Goal: Check status: Check status

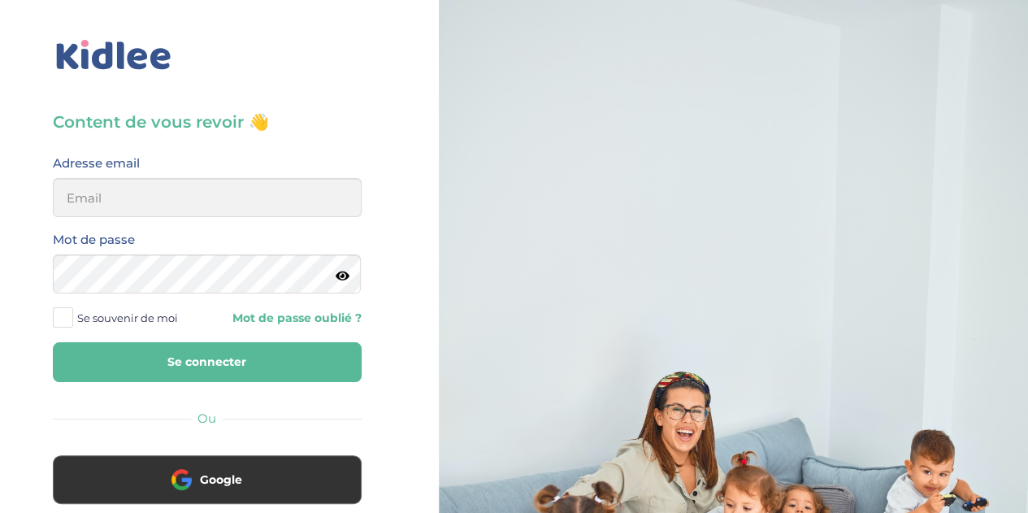
type input "[EMAIL_ADDRESS][DOMAIN_NAME]"
click at [246, 372] on button "Se connecter" at bounding box center [207, 362] width 309 height 40
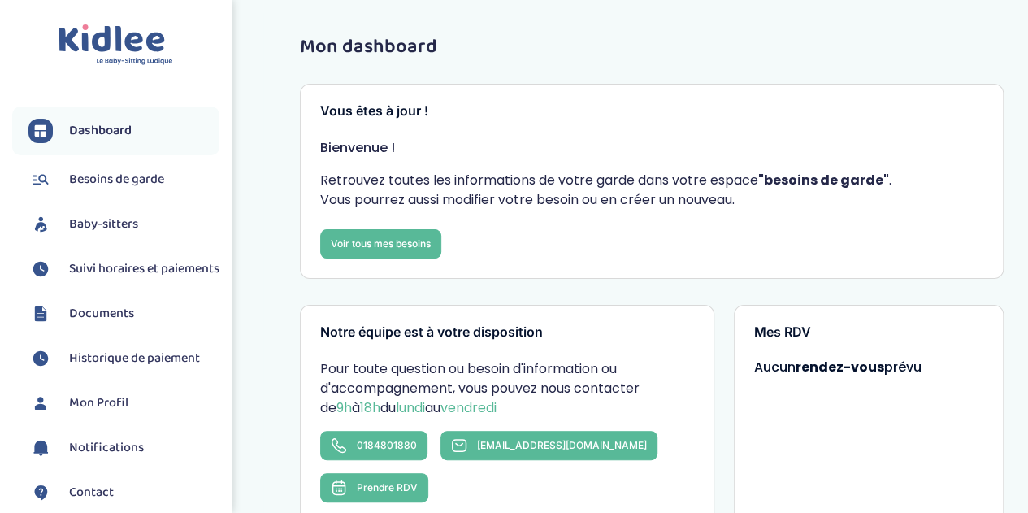
click at [153, 272] on span "Suivi horaires et paiements" at bounding box center [144, 268] width 150 height 19
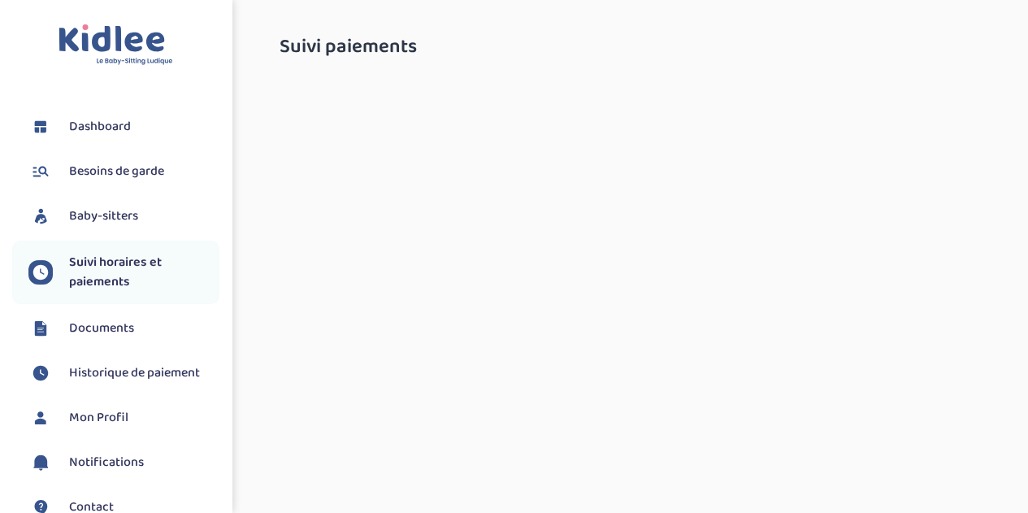
select select "octobre 2025"
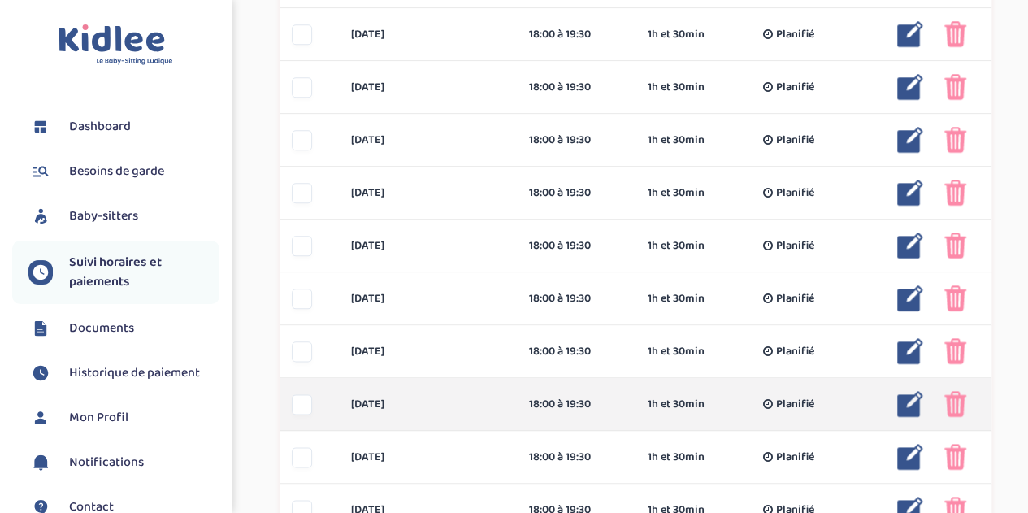
scroll to position [720, 0]
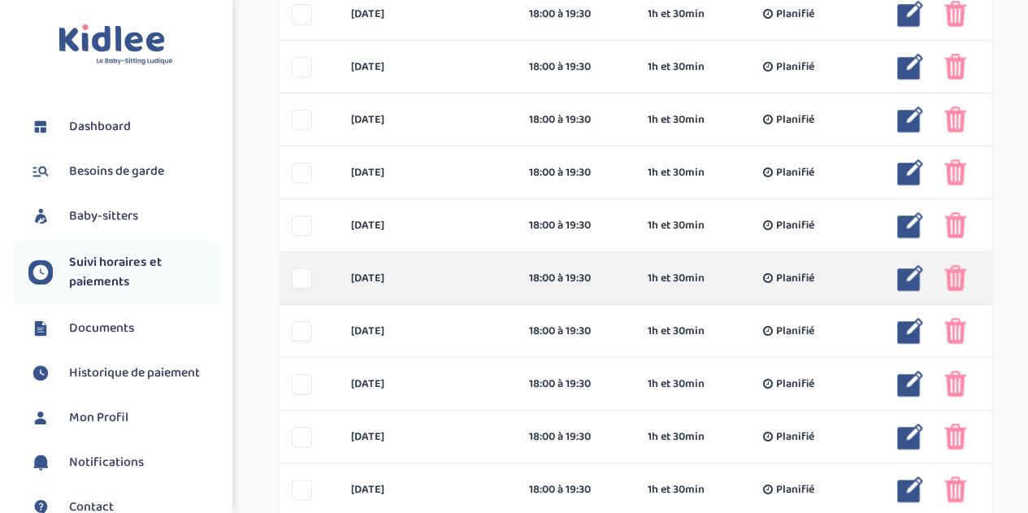
click at [959, 277] on img at bounding box center [955, 278] width 22 height 26
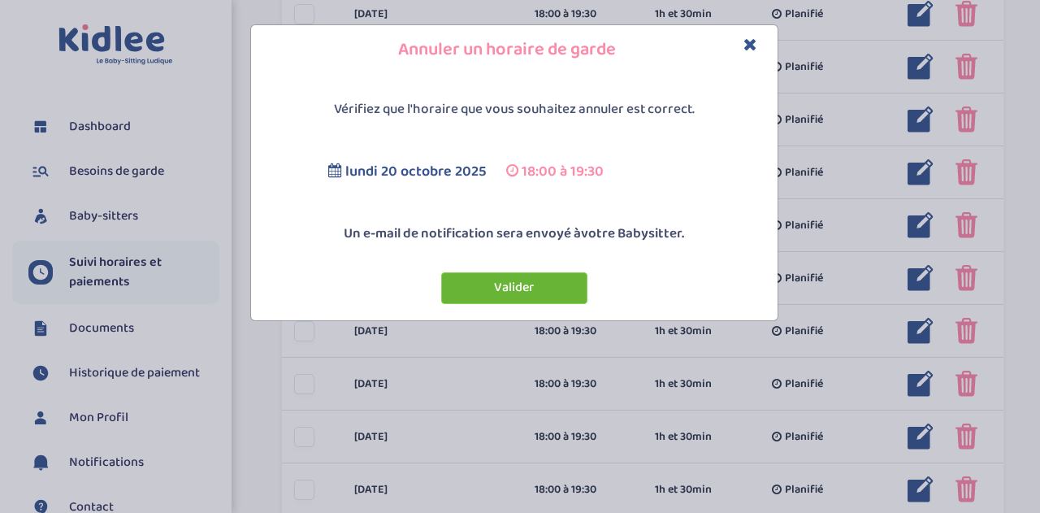
click at [504, 285] on button "Valider" at bounding box center [514, 288] width 146 height 32
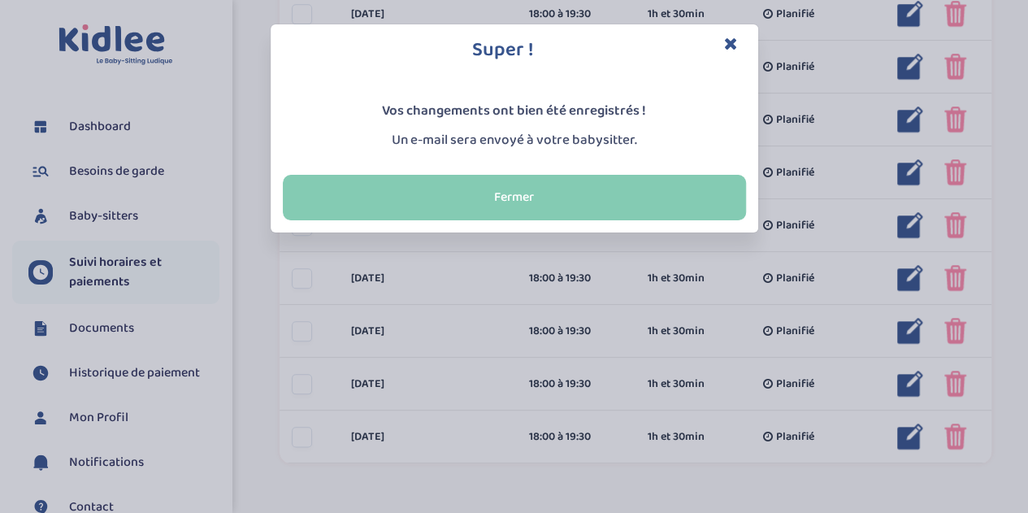
click at [638, 205] on button "Fermer" at bounding box center [514, 197] width 463 height 45
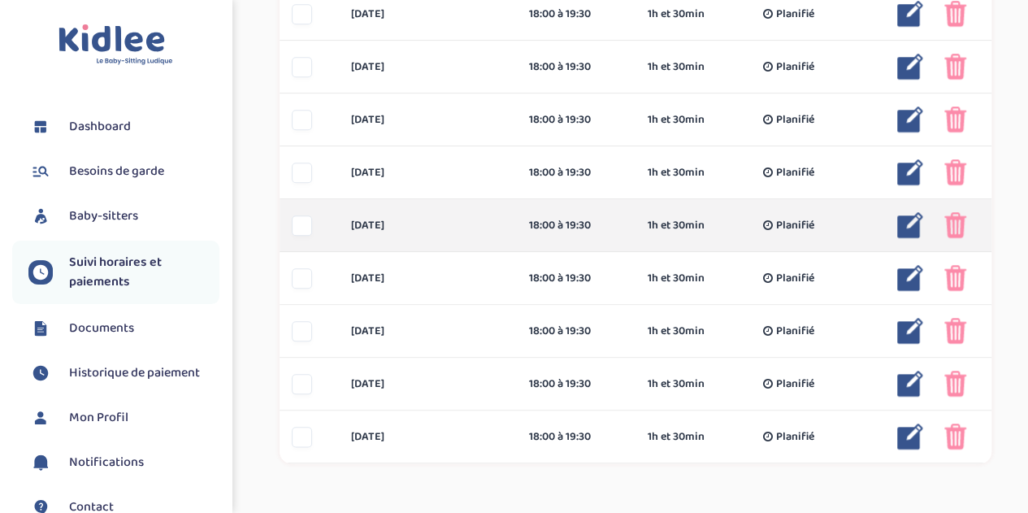
click at [963, 250] on div "mercredi 22 oct 18:00 à 19:30 1h et 30min Planifié 1h et 30min Planifié ... Mod…" at bounding box center [635, 225] width 712 height 53
click at [953, 225] on img at bounding box center [955, 225] width 22 height 26
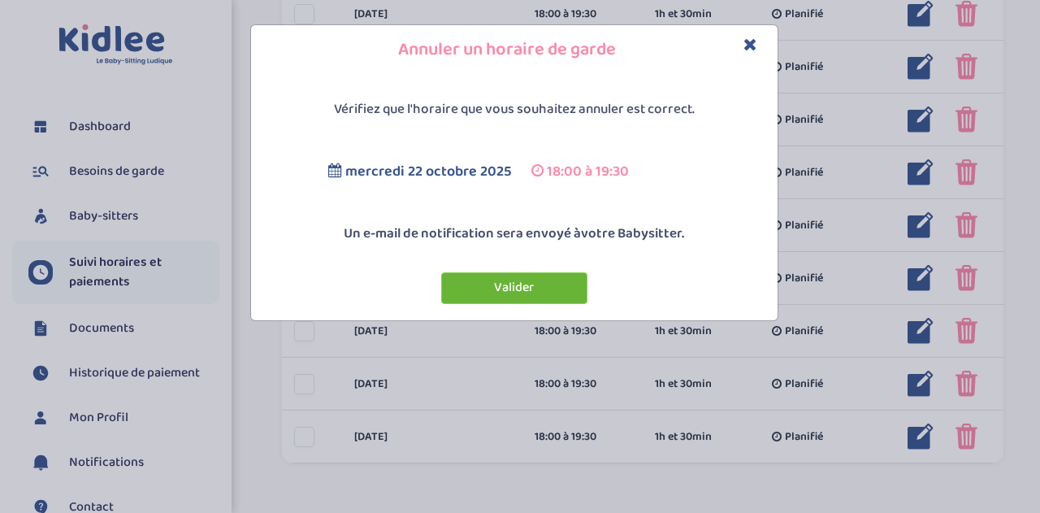
click at [537, 284] on button "Valider" at bounding box center [514, 288] width 146 height 32
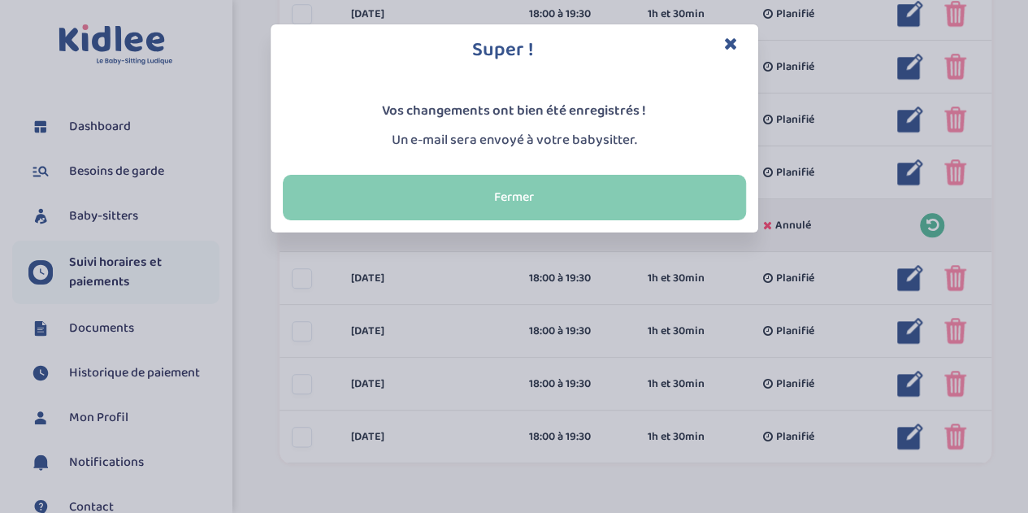
click at [699, 196] on button "Fermer" at bounding box center [514, 197] width 463 height 45
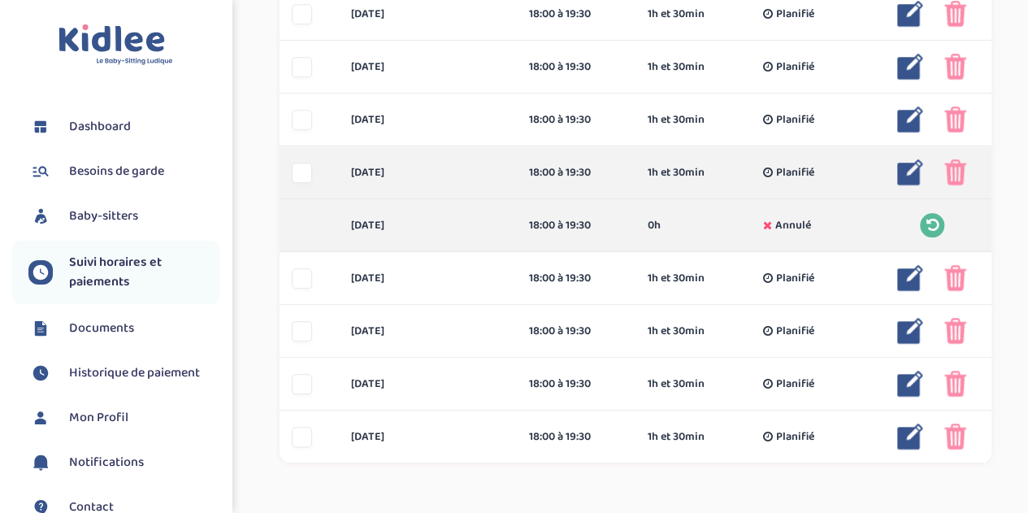
click at [961, 170] on img at bounding box center [955, 172] width 22 height 26
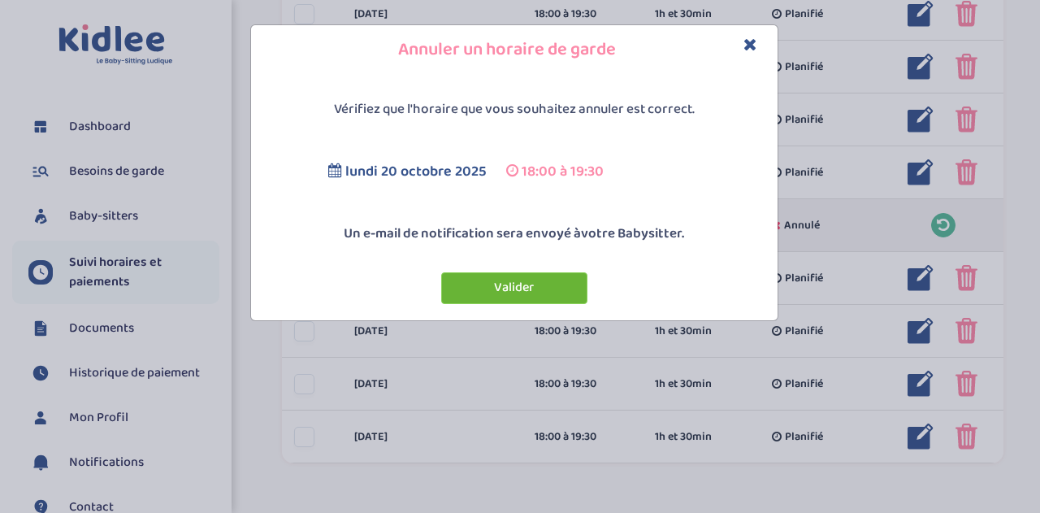
click at [543, 293] on button "Valider" at bounding box center [514, 288] width 146 height 32
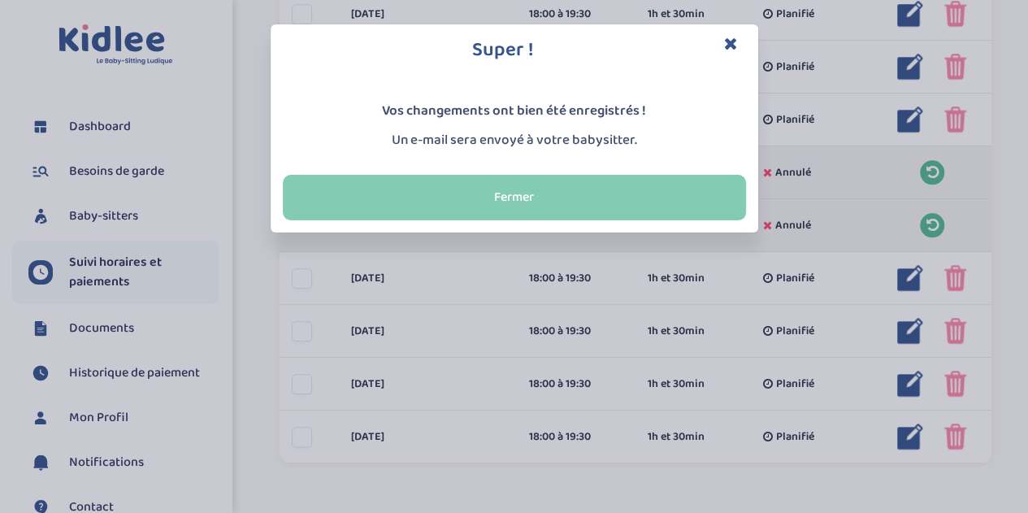
click at [613, 203] on button "Fermer" at bounding box center [514, 197] width 463 height 45
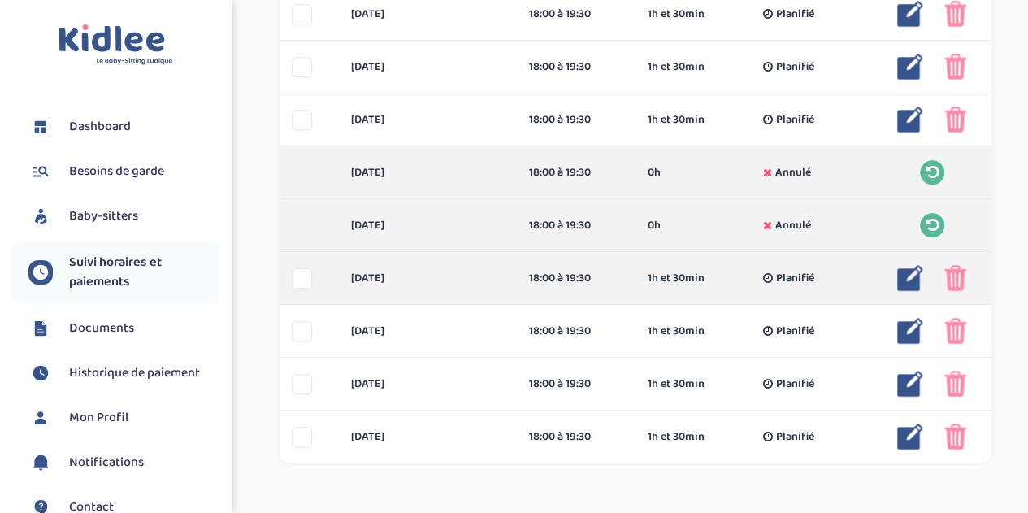
click at [959, 281] on img at bounding box center [955, 278] width 22 height 26
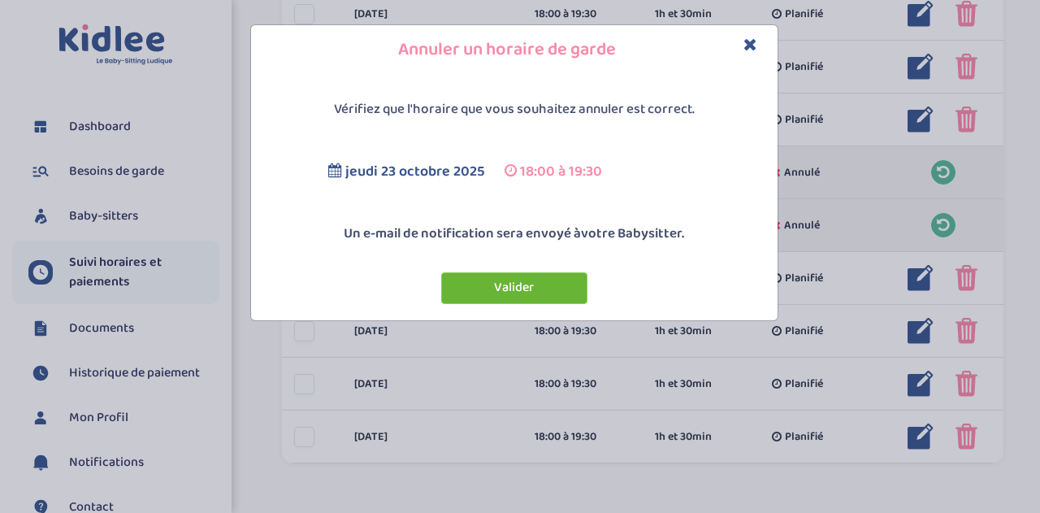
click at [500, 288] on button "Valider" at bounding box center [514, 288] width 146 height 32
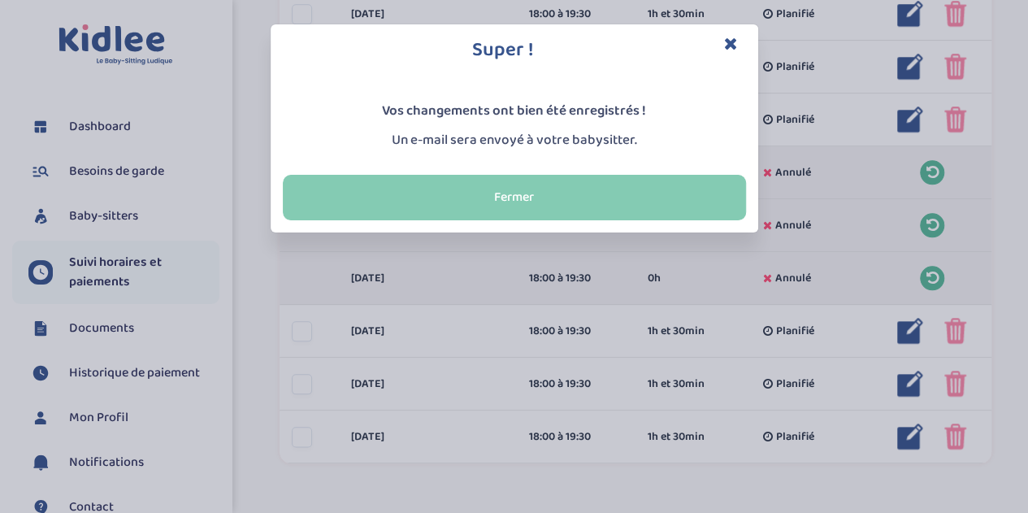
click at [647, 192] on button "Fermer" at bounding box center [514, 197] width 463 height 45
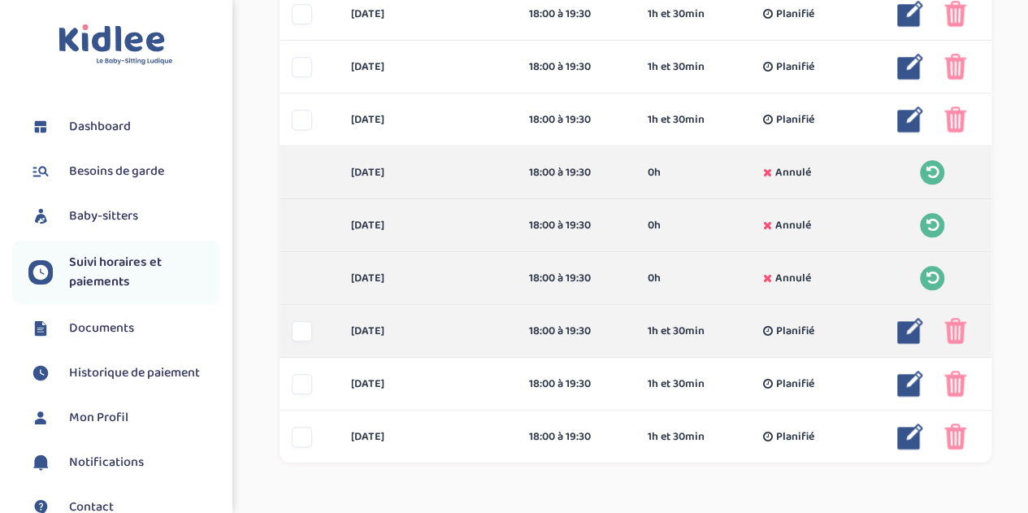
click at [948, 322] on img at bounding box center [955, 331] width 22 height 26
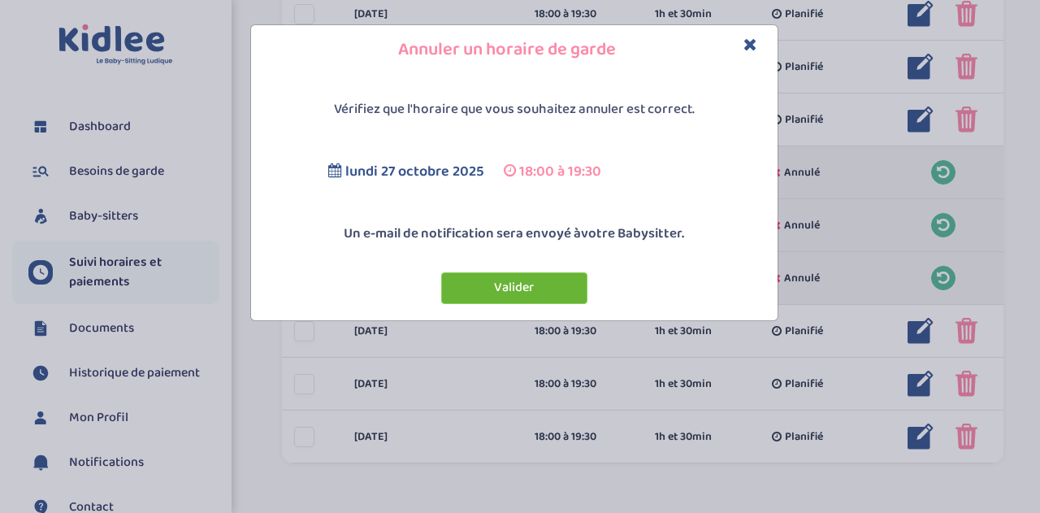
click at [554, 284] on button "Valider" at bounding box center [514, 288] width 146 height 32
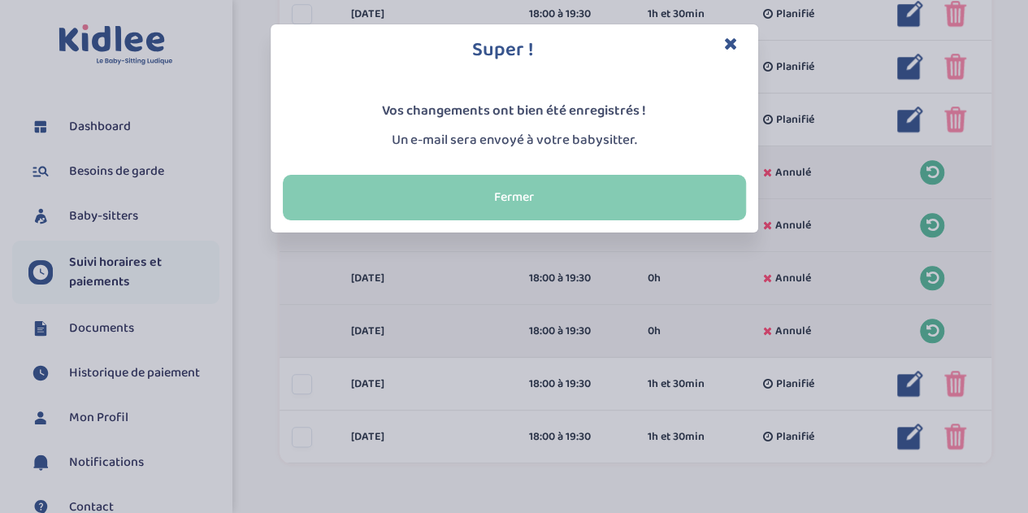
click at [647, 185] on button "Fermer" at bounding box center [514, 197] width 463 height 45
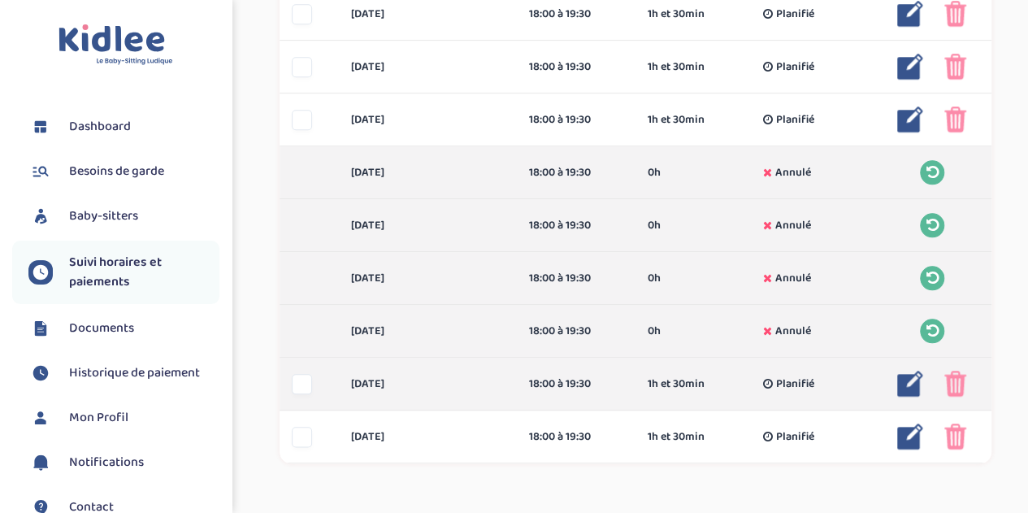
click at [947, 379] on img at bounding box center [955, 383] width 22 height 26
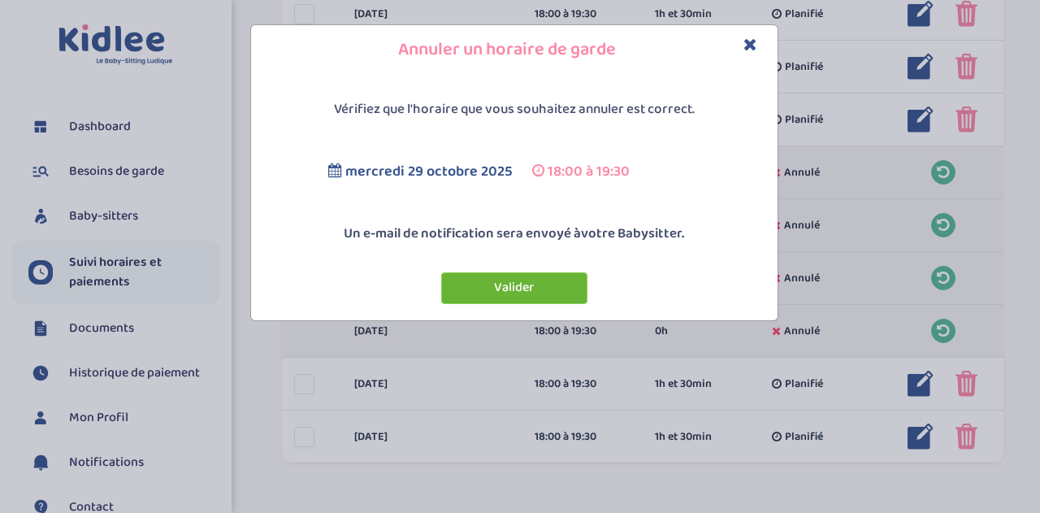
click at [534, 287] on button "Valider" at bounding box center [514, 288] width 146 height 32
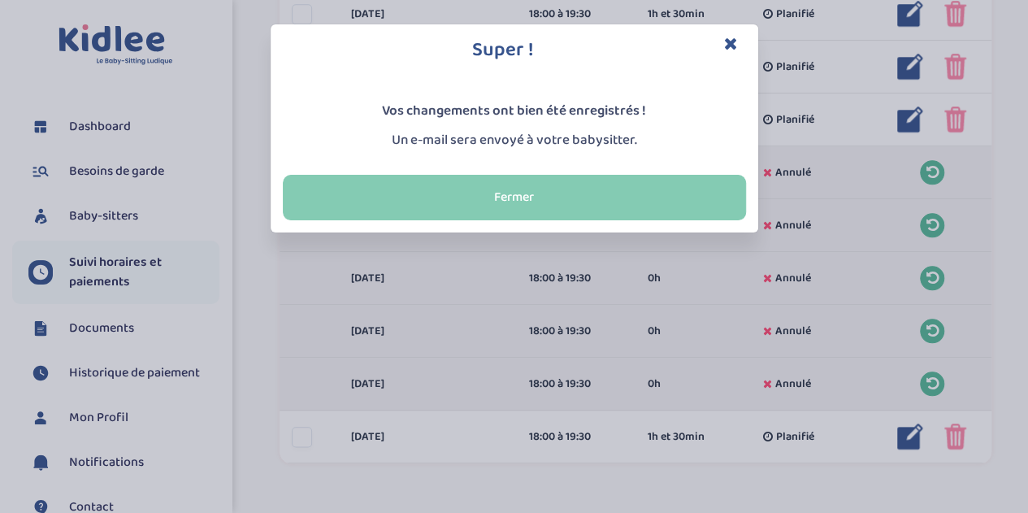
click at [613, 196] on button "Fermer" at bounding box center [514, 197] width 463 height 45
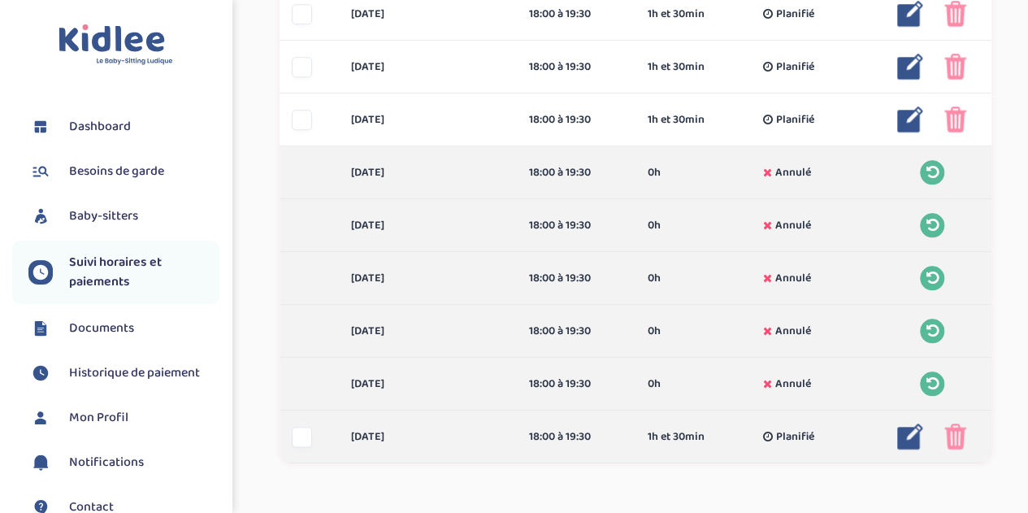
click at [957, 432] on img at bounding box center [955, 436] width 22 height 26
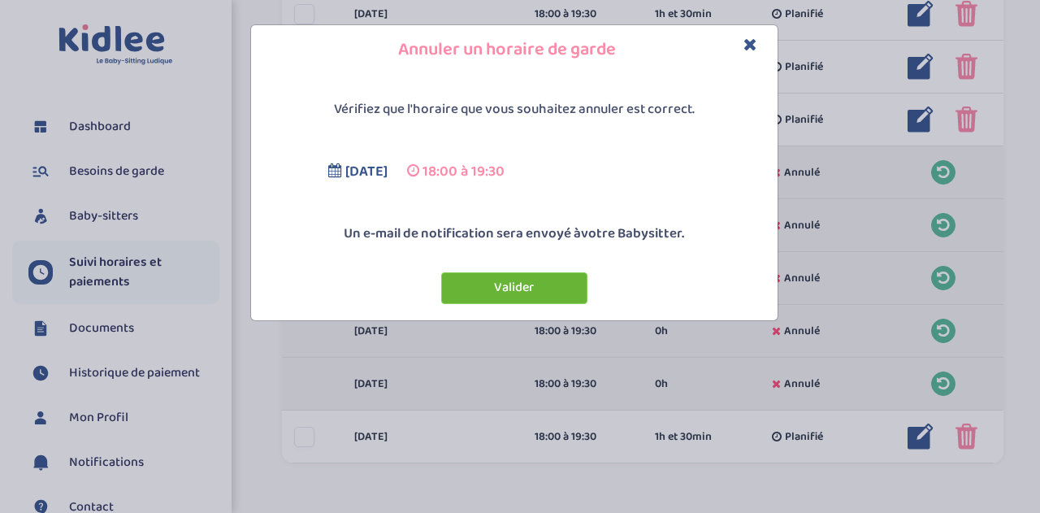
click at [504, 298] on button "Valider" at bounding box center [514, 288] width 146 height 32
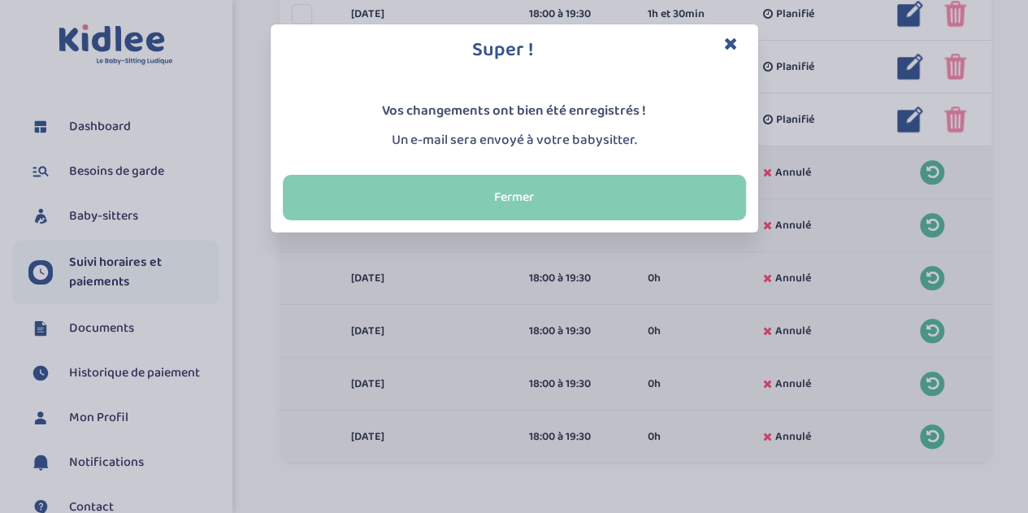
click at [630, 191] on button "Fermer" at bounding box center [514, 197] width 463 height 45
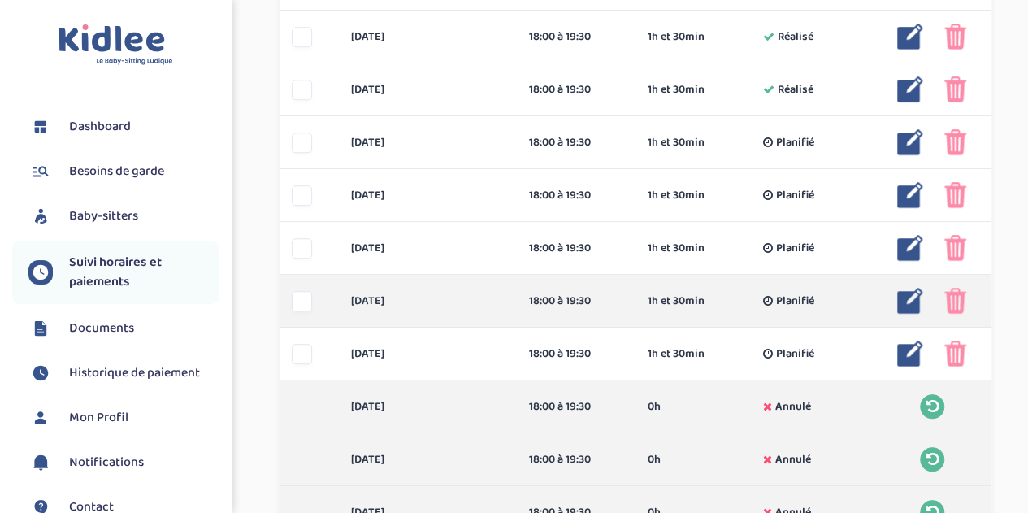
scroll to position [488, 0]
